Goal: Task Accomplishment & Management: Use online tool/utility

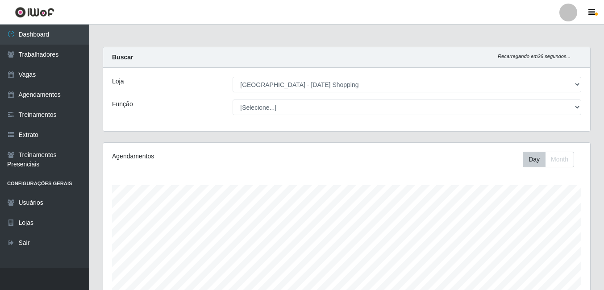
select select "471"
click at [576, 84] on select "[Selecione...] Rio Center - Natal Shopping" at bounding box center [407, 85] width 349 height 16
click at [233, 77] on select "[Selecione...] Rio Center - Natal Shopping" at bounding box center [407, 85] width 349 height 16
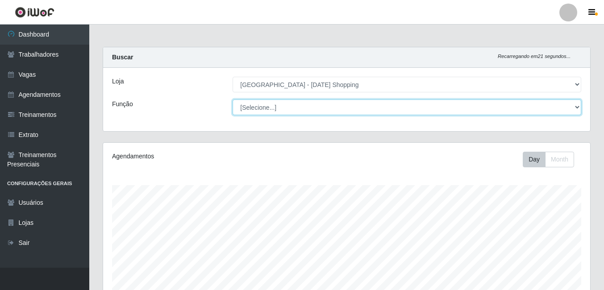
click at [565, 110] on select "[Selecione...] ASG ASG + ASG ++ Assistente de Loja Assistente de Loja + Assiste…" at bounding box center [407, 108] width 349 height 16
click at [524, 113] on select "[Selecione...] ASG ASG + ASG ++ Assistente de Loja Assistente de Loja + Assiste…" at bounding box center [407, 108] width 349 height 16
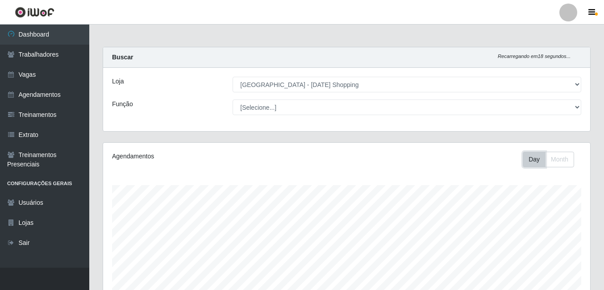
click at [541, 165] on button "Day" at bounding box center [534, 160] width 23 height 16
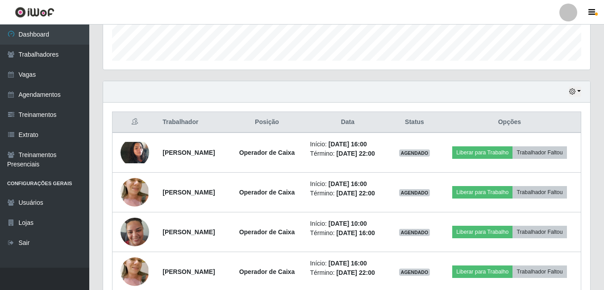
scroll to position [313, 0]
